Goal: Entertainment & Leisure: Consume media (video, audio)

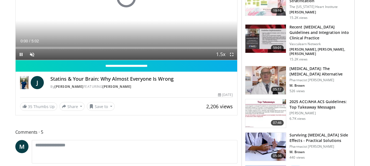
scroll to position [125, 0]
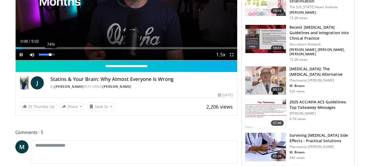
drag, startPoint x: 40, startPoint y: 55, endPoint x: 50, endPoint y: 56, distance: 10.7
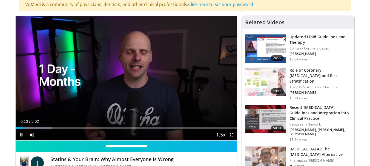
scroll to position [43, 0]
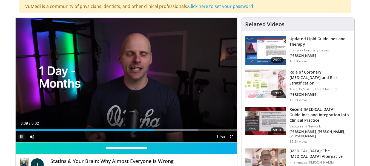
click at [19, 136] on span "Video Player" at bounding box center [21, 137] width 11 height 11
click at [22, 135] on span "Video Player" at bounding box center [21, 137] width 11 height 11
